Goal: Complete application form

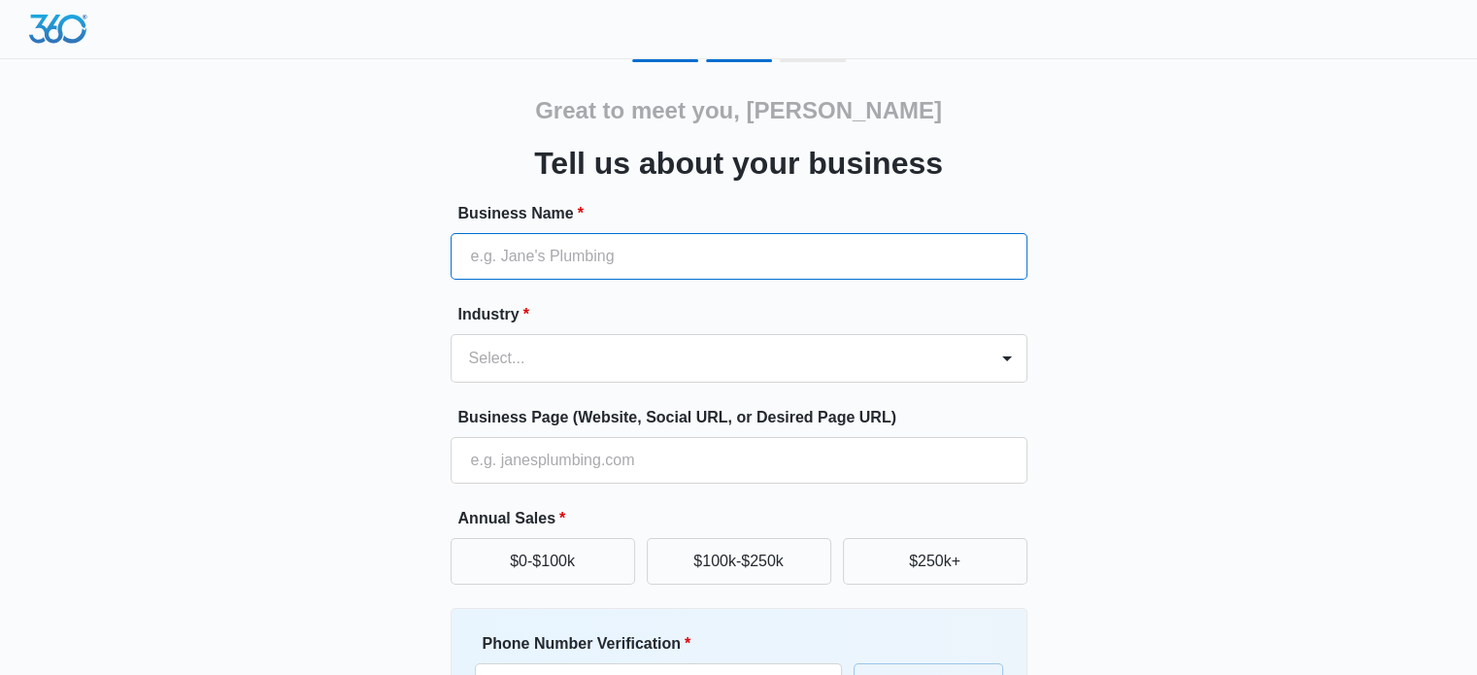
click at [500, 254] on input "Business Name *" at bounding box center [739, 256] width 577 height 47
type input "Fienman Defense LLC"
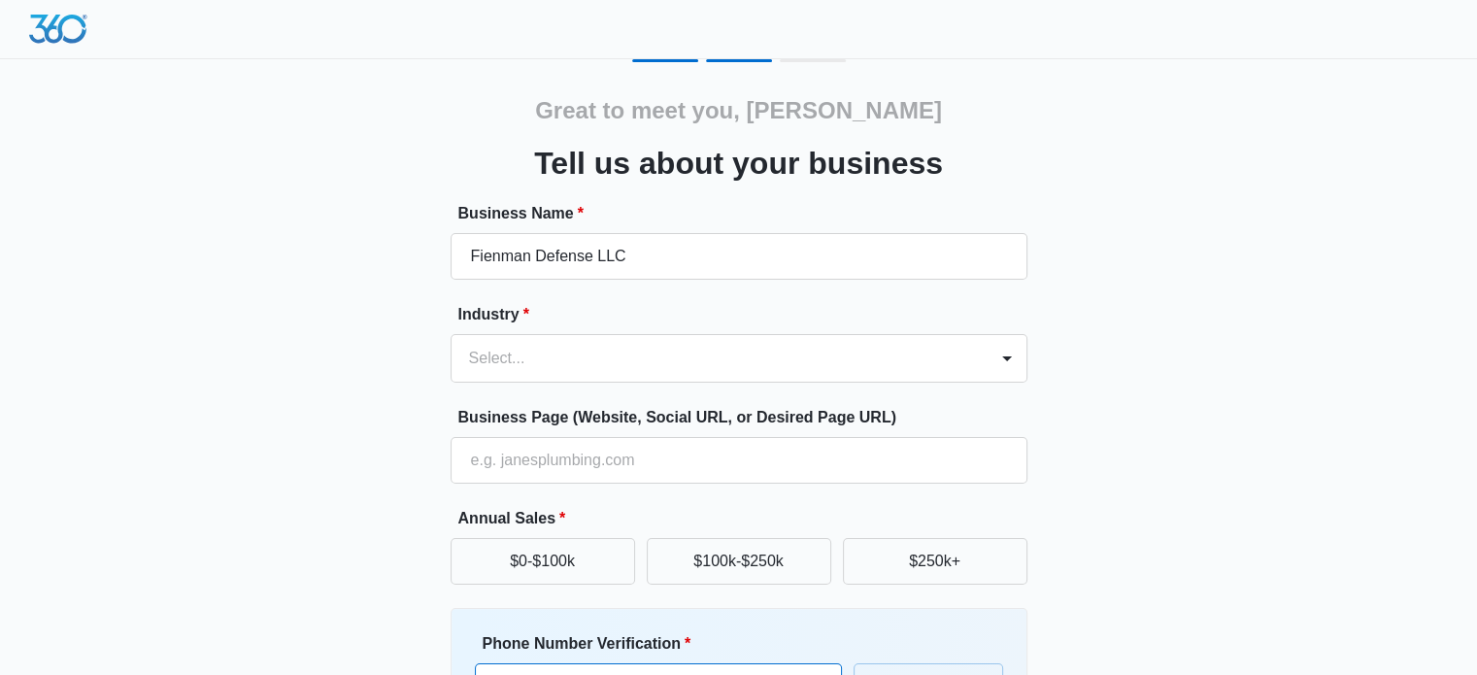
type input "[PHONE_NUMBER]"
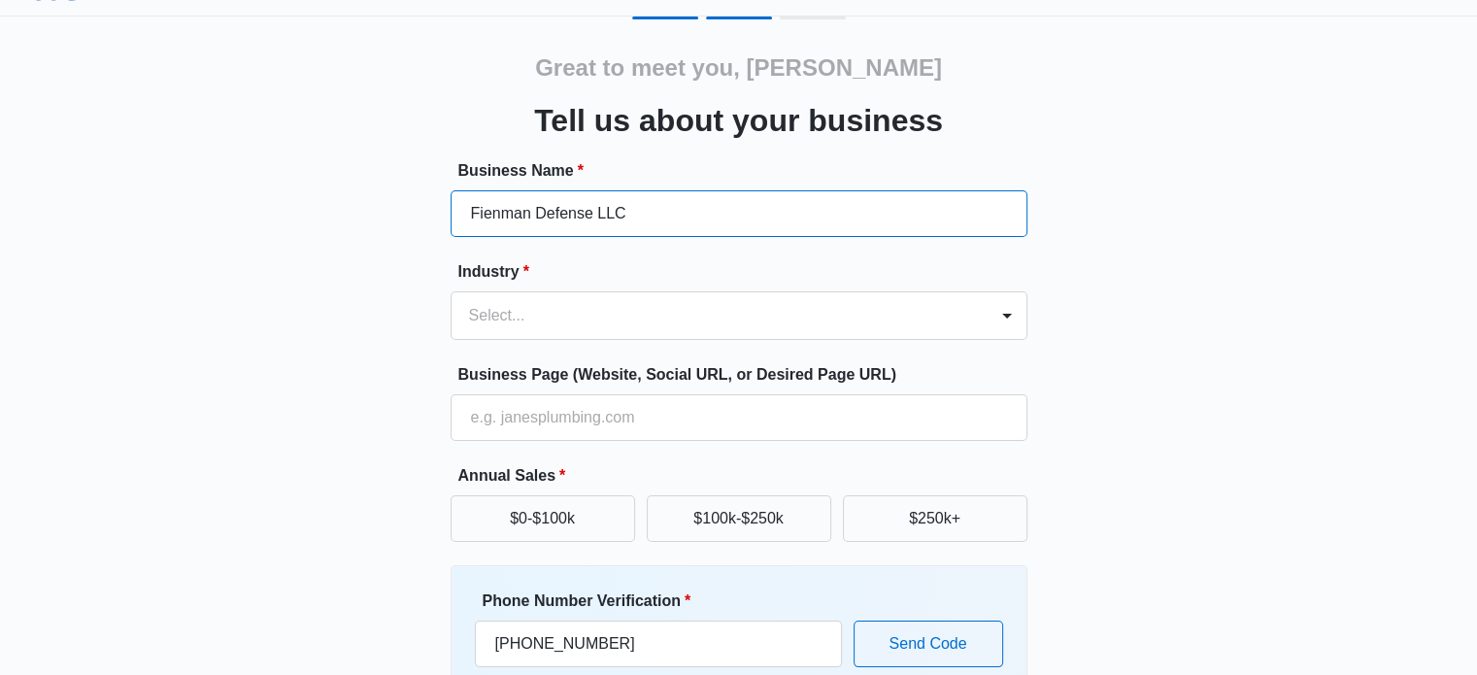
scroll to position [194, 0]
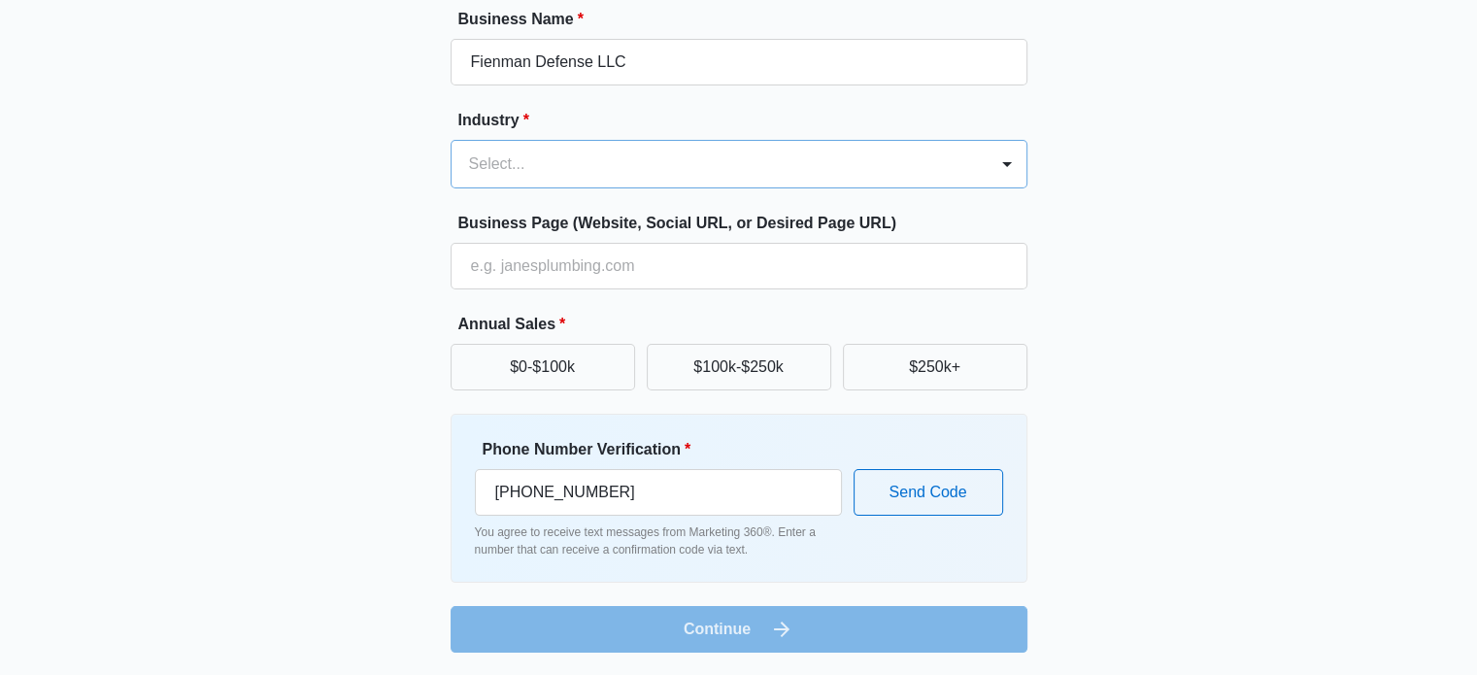
click at [579, 158] on div at bounding box center [715, 164] width 493 height 27
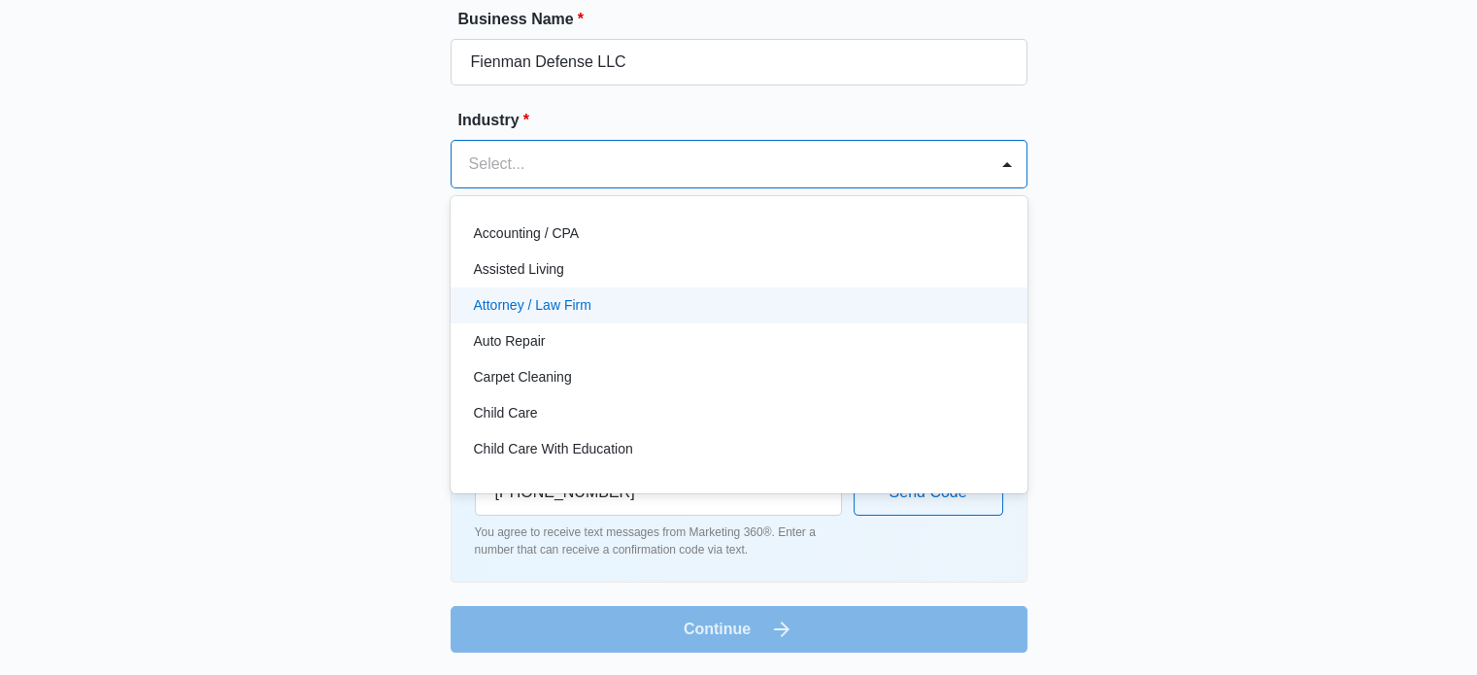
click at [556, 298] on p "Attorney / Law Firm" at bounding box center [533, 305] width 118 height 20
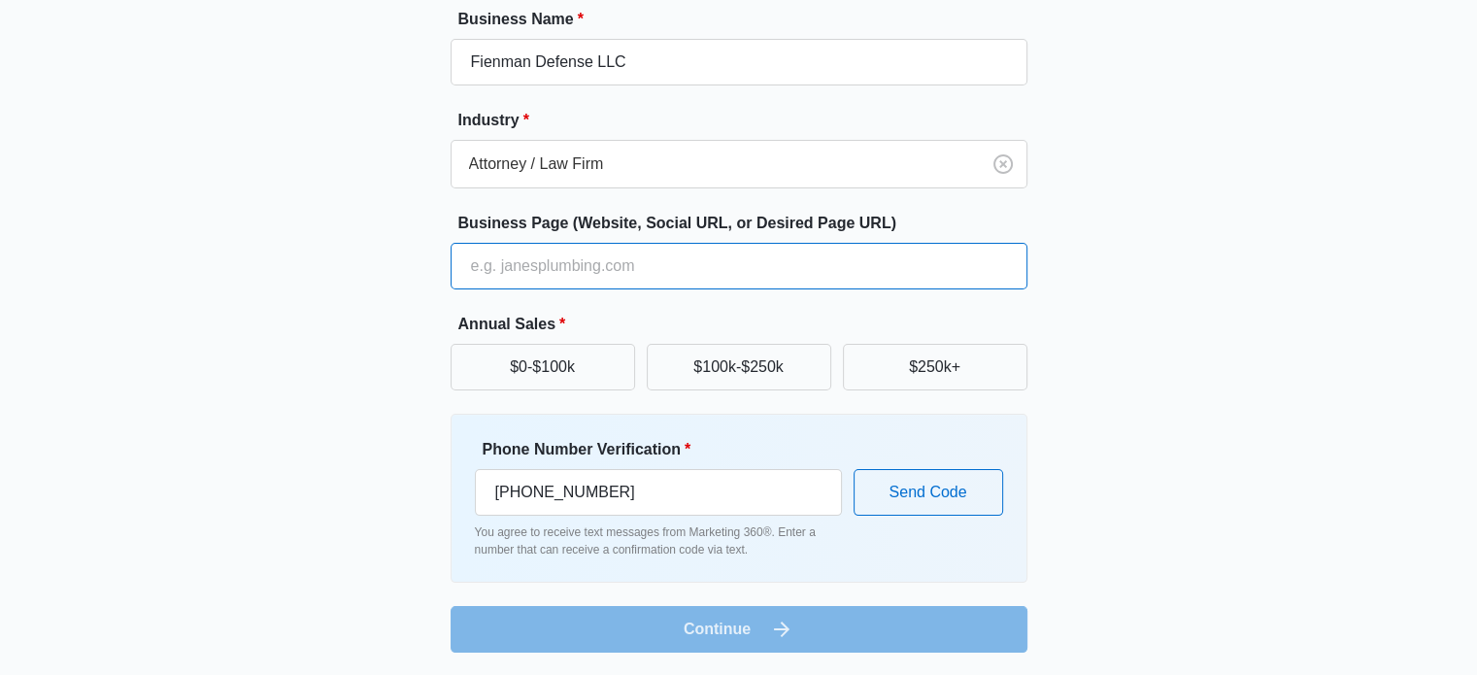
click at [546, 270] on input "Business Page (Website, Social URL, or Desired Page URL)" at bounding box center [739, 266] width 577 height 47
paste input "[URL][DOMAIN_NAME]"
drag, startPoint x: 907, startPoint y: 272, endPoint x: 174, endPoint y: 267, distance: 733.3
click at [174, 267] on div "Great to meet you, [PERSON_NAME] us about your business Business Name * Fienman…" at bounding box center [739, 259] width 1166 height 788
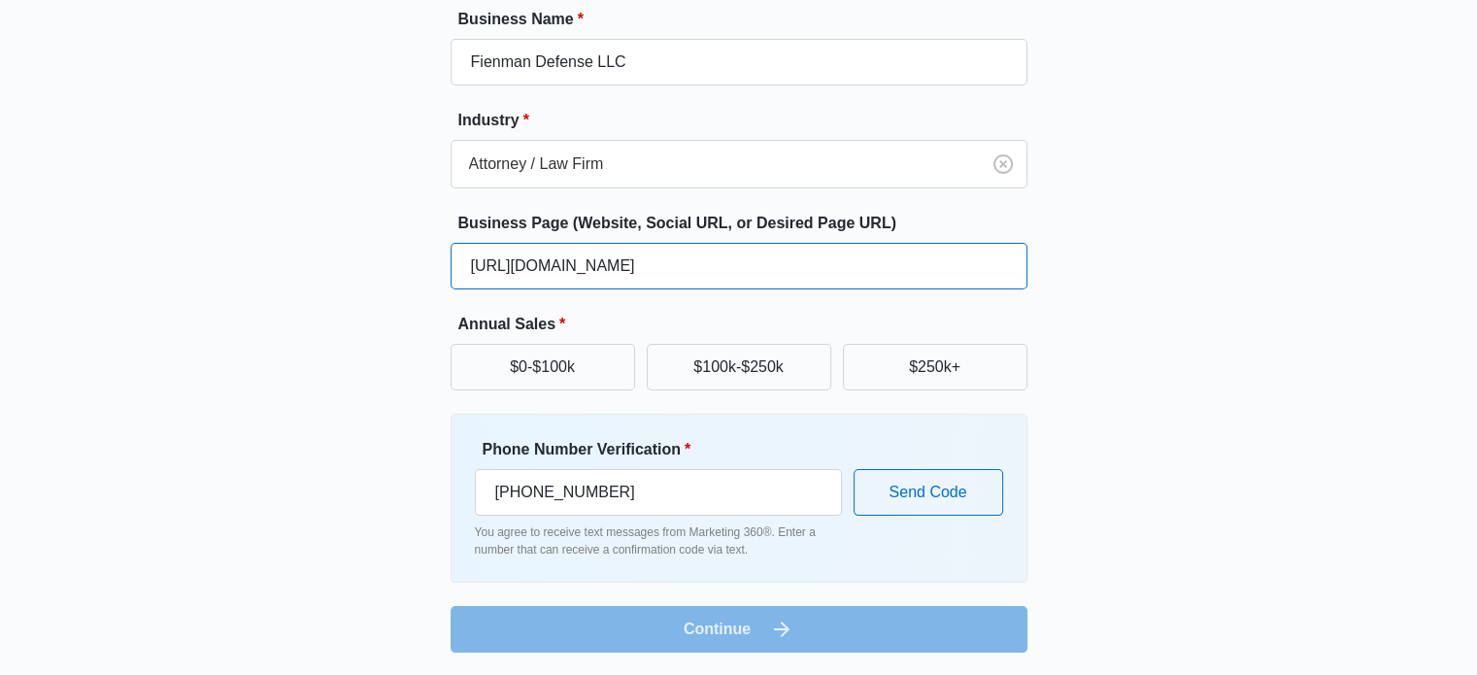
type input "[URL][DOMAIN_NAME]"
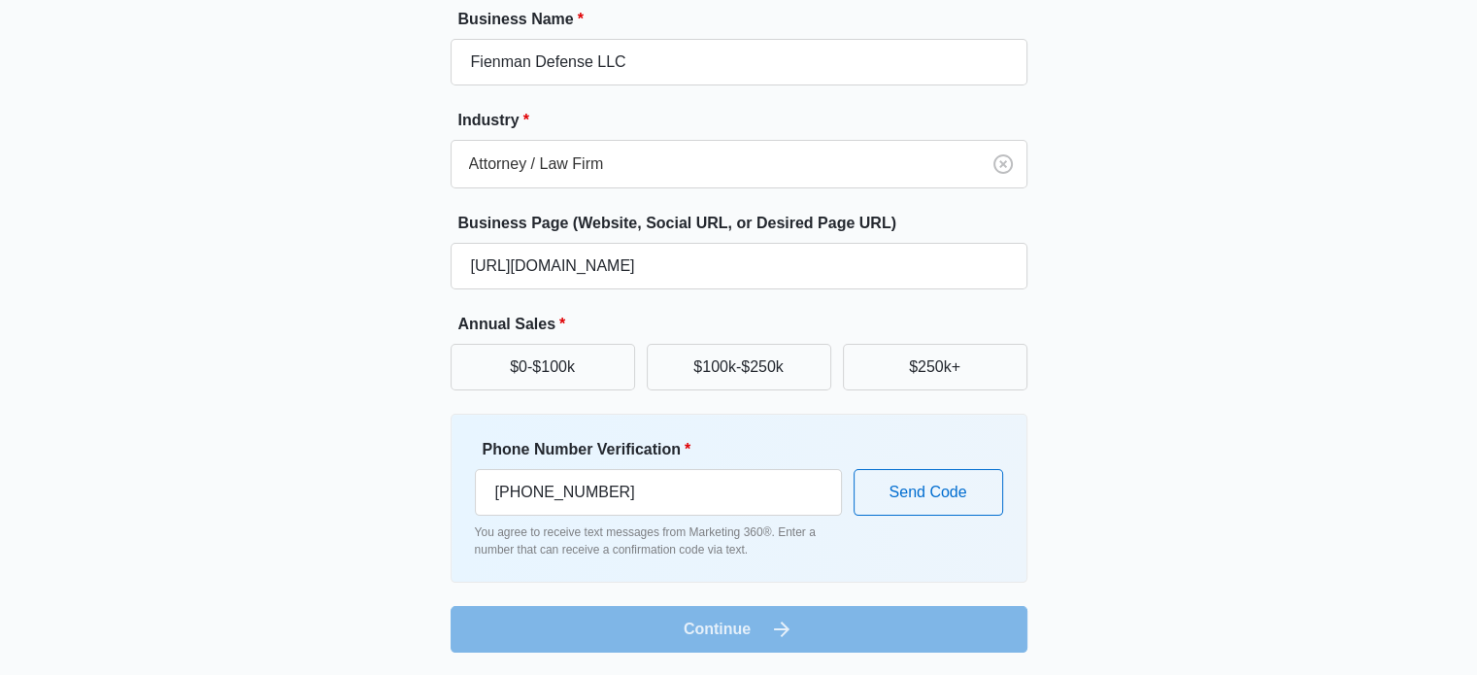
click at [1141, 259] on div "Great to meet you, [PERSON_NAME] us about your business Business Name * Fienman…" at bounding box center [739, 259] width 1166 height 788
click at [713, 361] on button "$100k-$250k" at bounding box center [739, 367] width 185 height 47
